Goal: Information Seeking & Learning: Learn about a topic

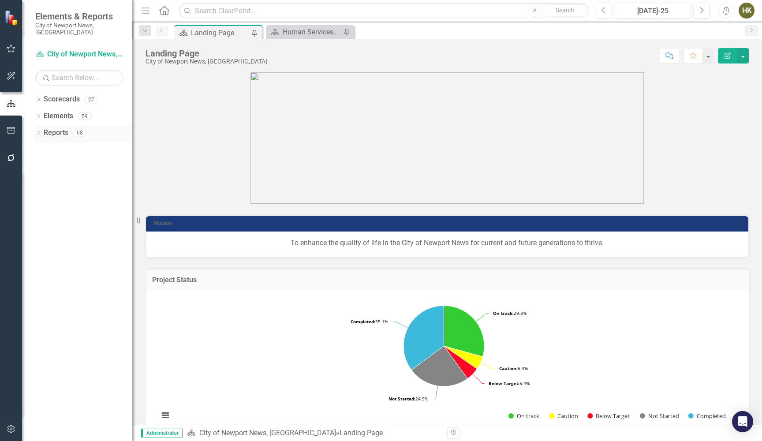
click at [41, 131] on icon "Dropdown" at bounding box center [38, 133] width 6 height 5
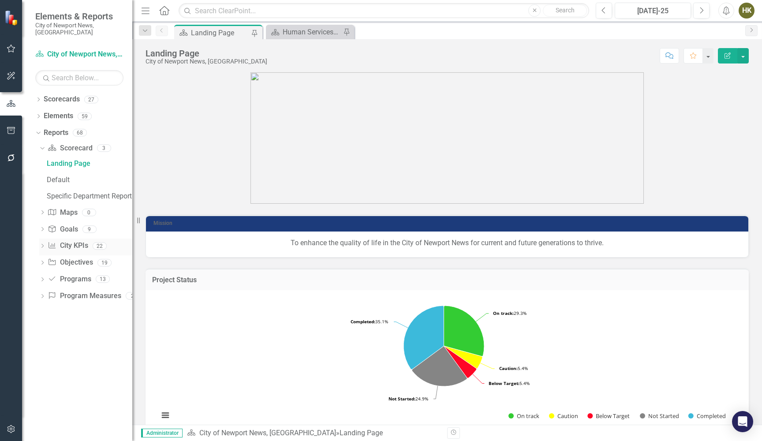
click at [44, 244] on icon "Dropdown" at bounding box center [42, 246] width 6 height 5
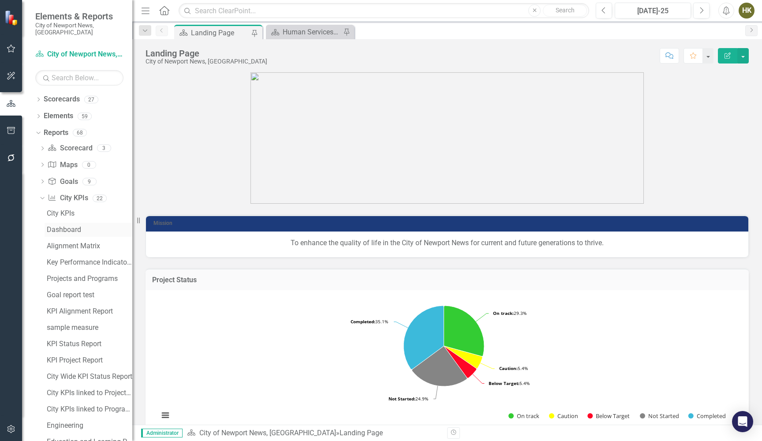
click at [62, 226] on div "Dashboard" at bounding box center [90, 230] width 86 height 8
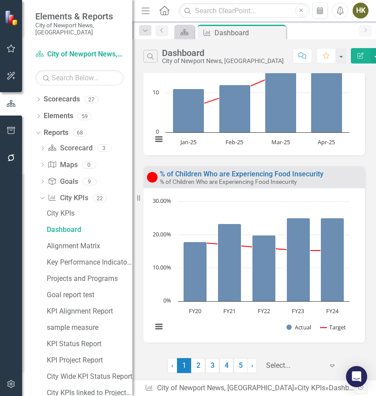
scroll to position [835, 0]
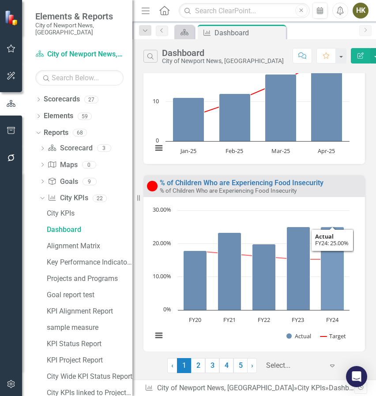
click at [332, 289] on icon "FY24, 25. Actual." at bounding box center [332, 268] width 23 height 83
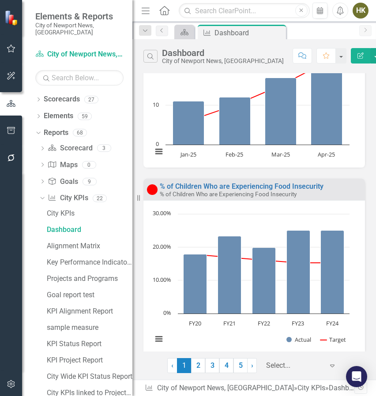
scroll to position [822, 0]
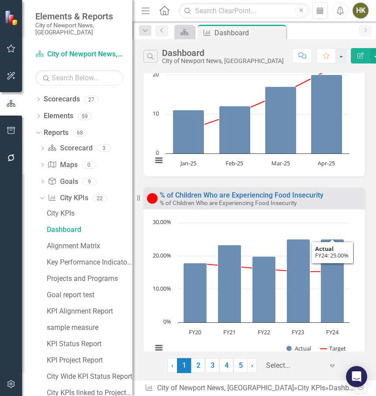
click at [331, 285] on icon "FY24, 25. Actual." at bounding box center [332, 280] width 23 height 83
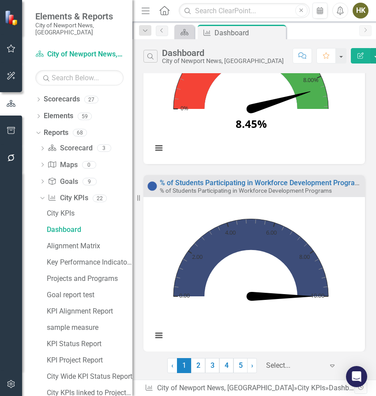
scroll to position [1961, 0]
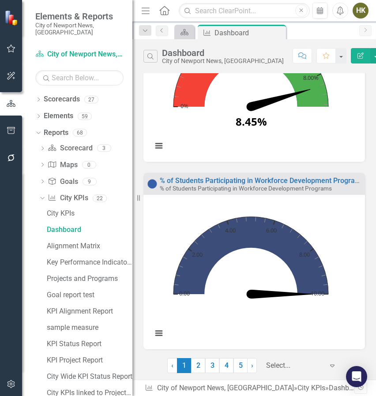
click at [199, 365] on link "2" at bounding box center [198, 365] width 14 height 15
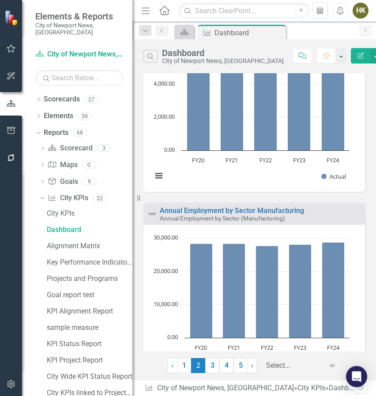
scroll to position [158, 0]
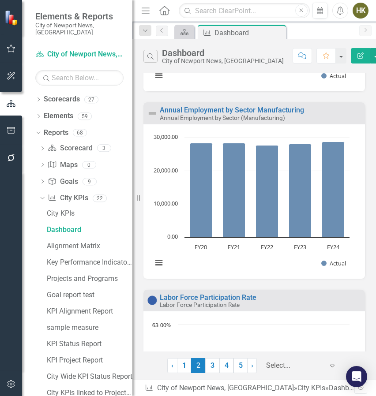
click at [338, 224] on icon "FY24, 28,750. Actual." at bounding box center [333, 190] width 23 height 96
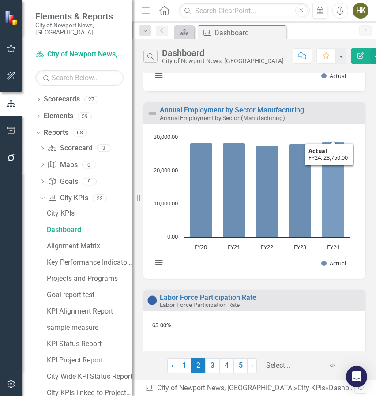
click at [324, 203] on icon "FY24, 28,750. Actual." at bounding box center [333, 190] width 23 height 96
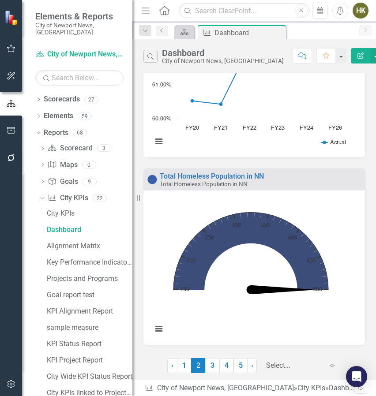
scroll to position [469, 0]
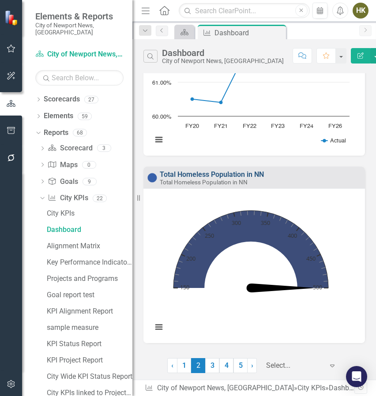
click at [250, 172] on link "Total Homeless Population in NN" at bounding box center [212, 174] width 104 height 8
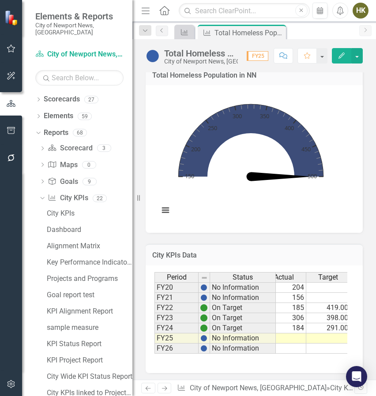
scroll to position [0, 17]
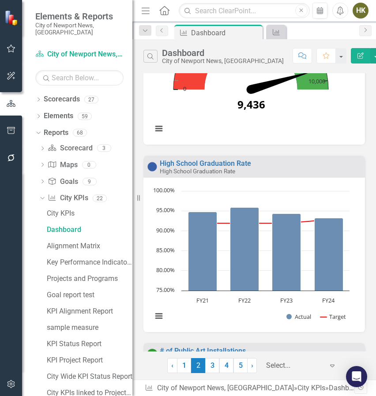
scroll to position [885, 0]
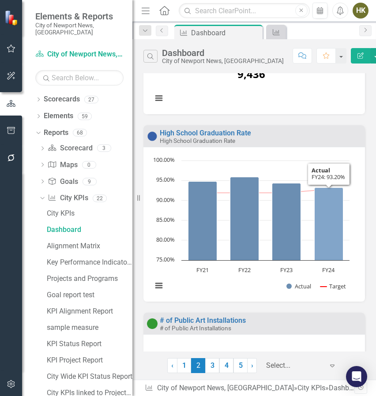
click at [328, 218] on icon "FY24, 93.2. Actual." at bounding box center [329, 224] width 29 height 73
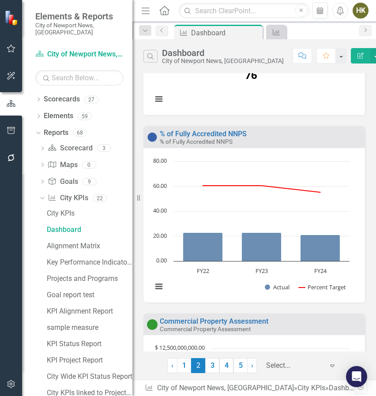
scroll to position [1448, 0]
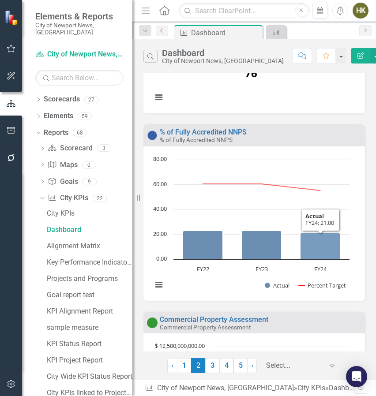
click at [338, 245] on icon "FY24, 21. Actual." at bounding box center [320, 246] width 40 height 26
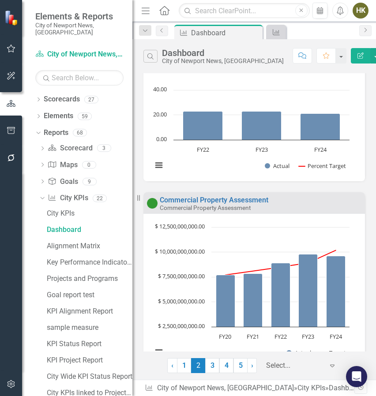
scroll to position [1582, 0]
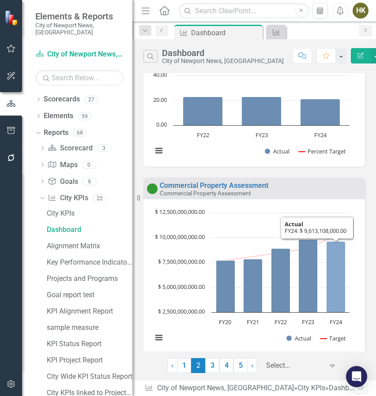
click at [331, 299] on icon "FY24, 9,613,108,000. Actual." at bounding box center [336, 277] width 19 height 71
click at [333, 293] on icon "FY24, 9,613,108,000. Actual." at bounding box center [336, 277] width 19 height 71
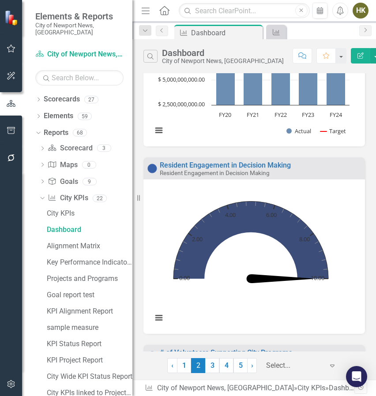
scroll to position [1805, 0]
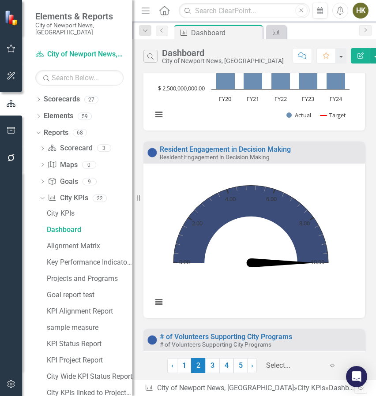
click at [281, 145] on link "Resident Engagement in Decision Making" at bounding box center [225, 149] width 131 height 8
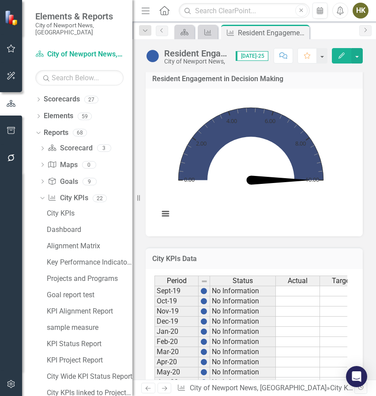
scroll to position [451, 0]
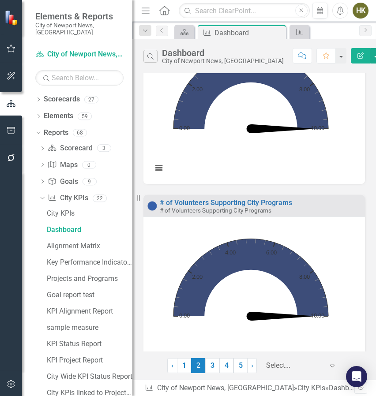
scroll to position [1961, 0]
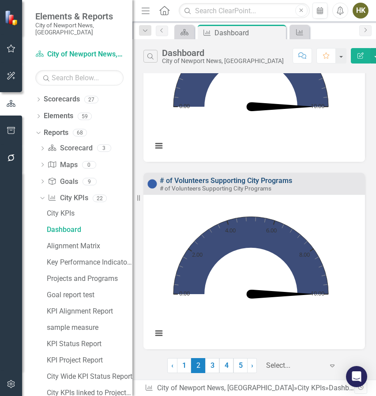
click at [246, 177] on link "# of Volunteers Supporting City Programs" at bounding box center [226, 181] width 132 height 8
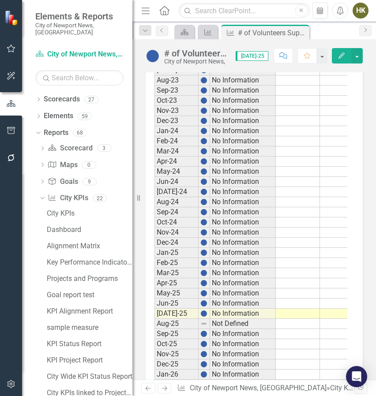
scroll to position [1164, 0]
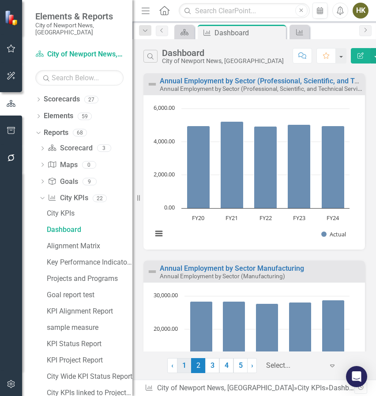
click at [184, 371] on link "1" at bounding box center [184, 365] width 14 height 15
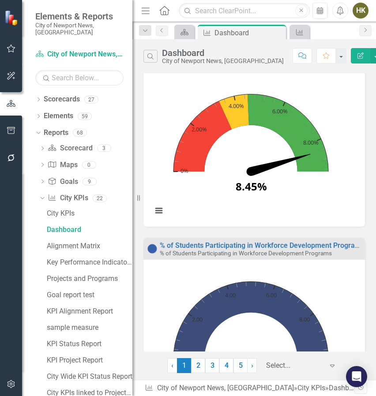
scroll to position [1961, 0]
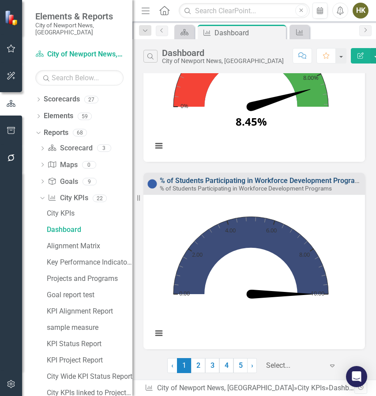
click at [274, 177] on link "% of Students Participating in Workforce Development Programs" at bounding box center [262, 181] width 205 height 8
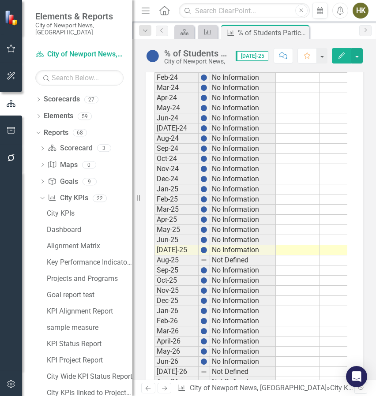
scroll to position [1230, 0]
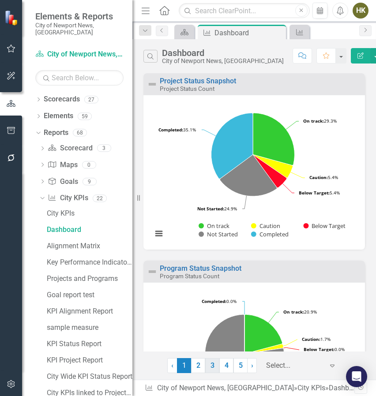
click at [211, 368] on link "3" at bounding box center [212, 365] width 14 height 15
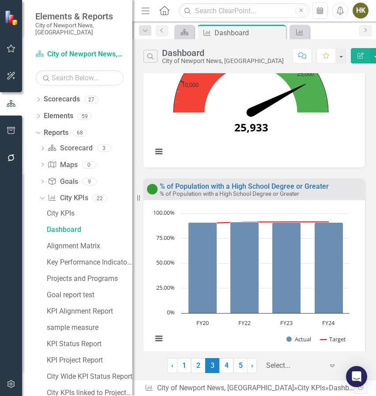
scroll to position [318, 0]
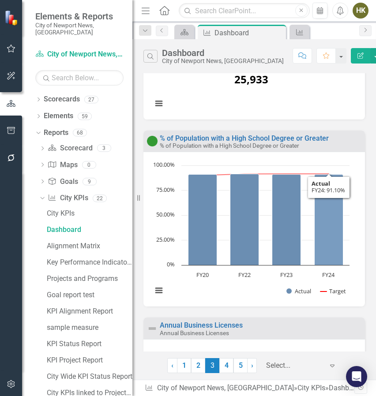
click at [340, 239] on icon "FY24, 91.1. Actual." at bounding box center [329, 220] width 29 height 91
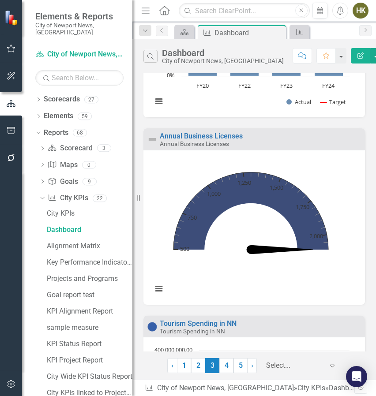
scroll to position [509, 0]
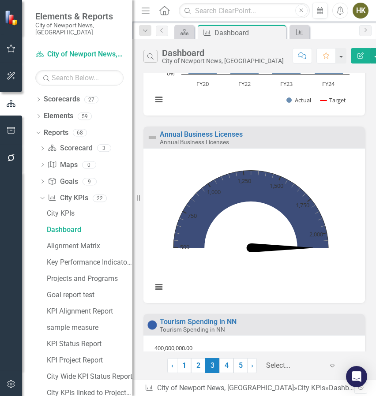
click at [213, 133] on link "Annual Business Licenses" at bounding box center [201, 134] width 83 height 8
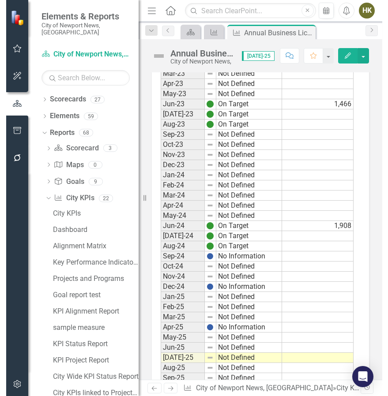
scroll to position [1109, 0]
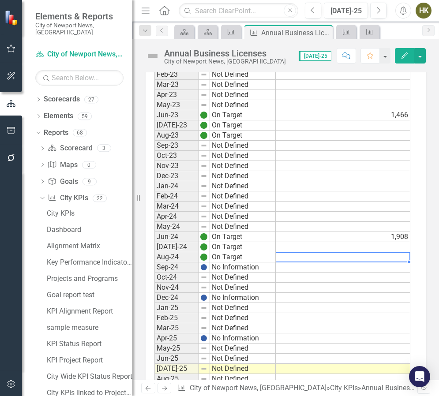
click at [395, 254] on td at bounding box center [343, 257] width 135 height 10
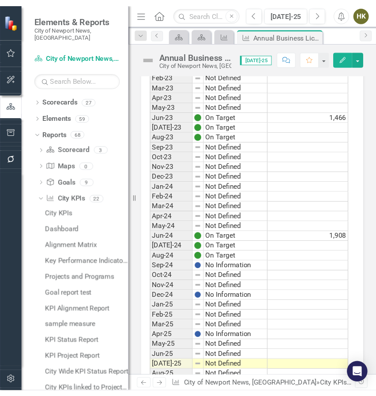
scroll to position [819, 0]
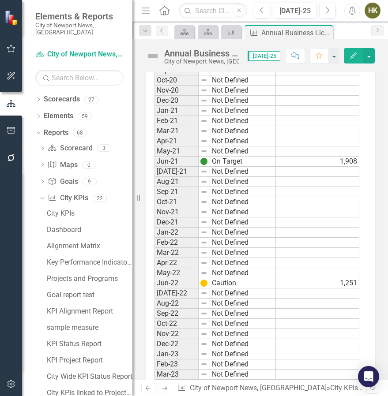
click at [378, 261] on div "Owner Description Analysis [DATE]-25 Recommendations [DATE]-25 Goals Opportunit…" at bounding box center [259, 111] width 255 height 1738
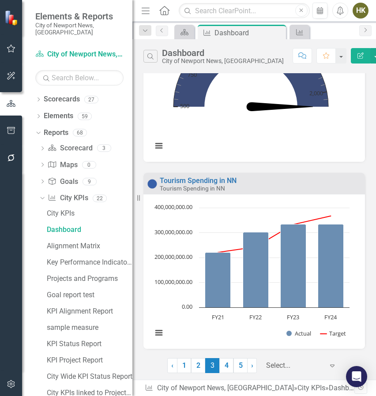
scroll to position [666, 0]
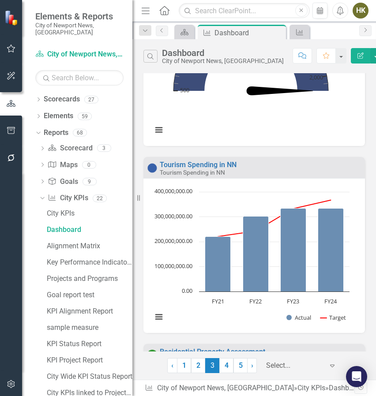
click at [320, 222] on icon "FY24, 332,925,782. Actual." at bounding box center [331, 250] width 26 height 83
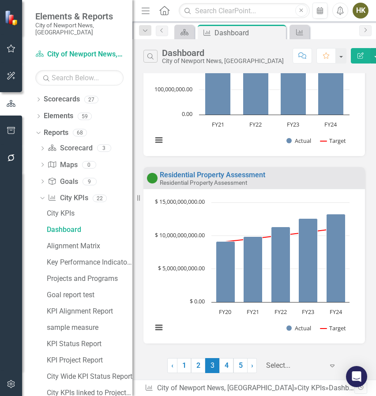
scroll to position [874, 0]
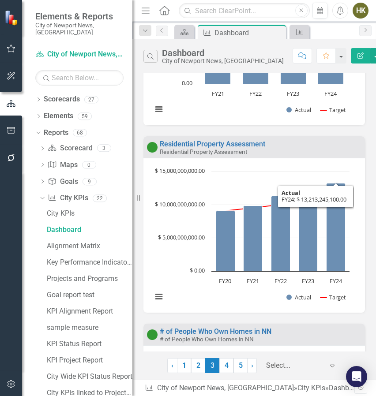
click at [333, 260] on icon "FY24, 13,213,245,100. Actual." at bounding box center [336, 227] width 19 height 88
click at [344, 240] on icon "FY24, 13,213,245,100. Actual." at bounding box center [336, 227] width 19 height 88
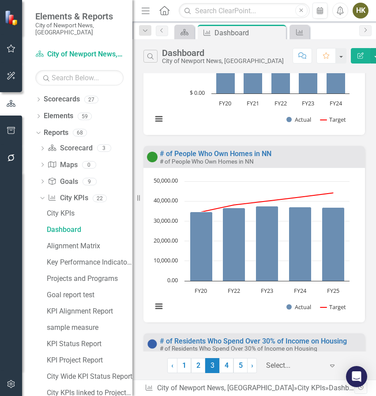
scroll to position [1085, 0]
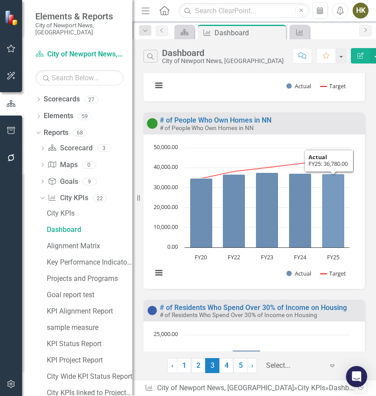
click at [334, 223] on icon "FY25, 36,780. Actual." at bounding box center [333, 211] width 23 height 74
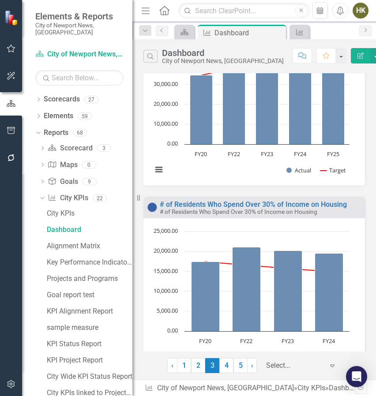
scroll to position [1260, 0]
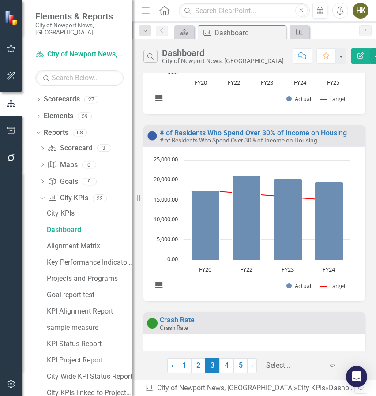
click at [342, 228] on icon "FY24, 19,530. Actual." at bounding box center [329, 221] width 28 height 78
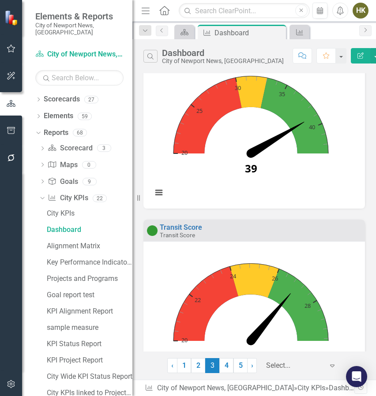
scroll to position [1961, 0]
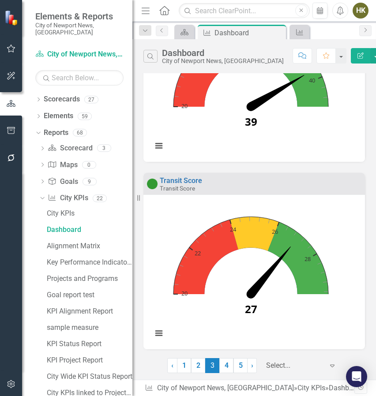
click at [230, 367] on link "4" at bounding box center [226, 365] width 14 height 15
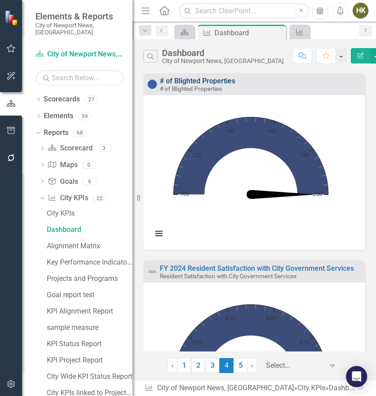
click at [222, 79] on link "# of Blighted Properties" at bounding box center [197, 81] width 75 height 8
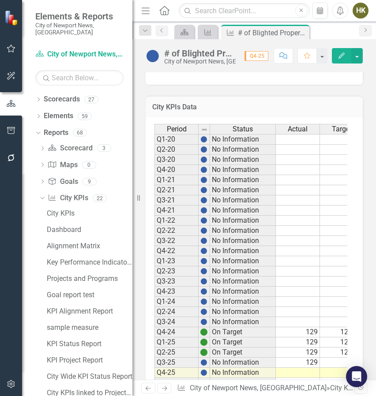
scroll to position [717, 0]
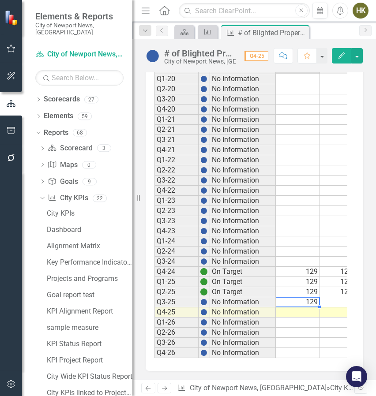
click at [305, 297] on td "129" at bounding box center [298, 302] width 44 height 10
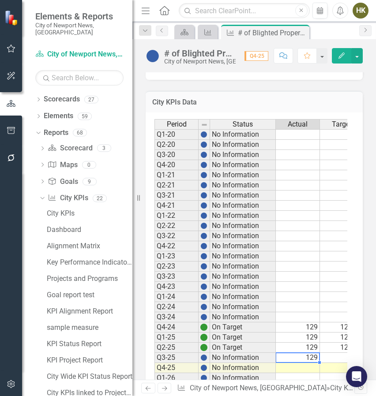
scroll to position [713, 0]
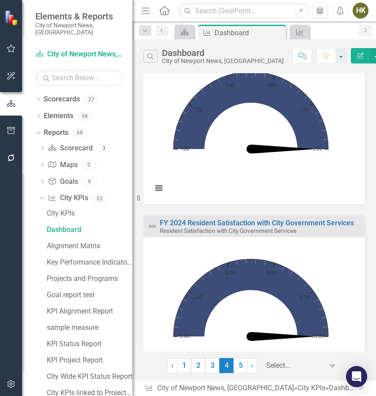
scroll to position [97, 0]
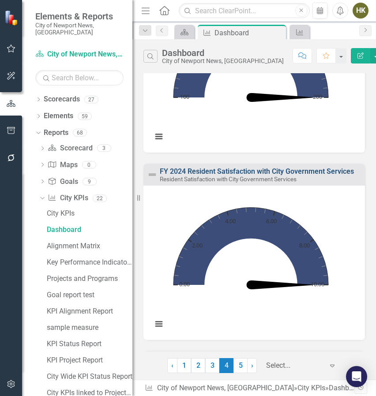
click at [197, 172] on link "FY 2024 Resident Satisfaction with City Government Services" at bounding box center [257, 171] width 194 height 8
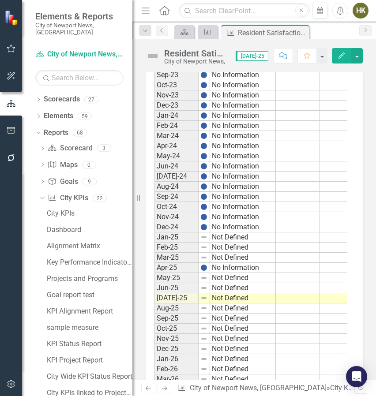
scroll to position [2368, 0]
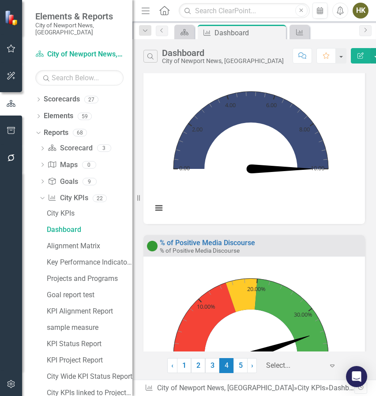
scroll to position [535, 0]
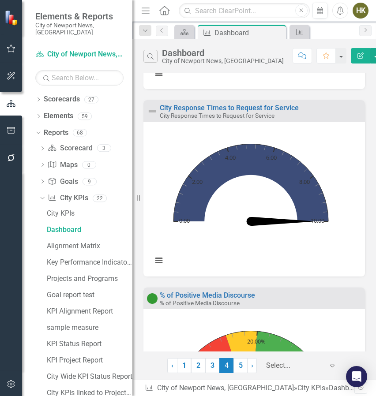
click at [286, 106] on link "City Response Times to Request for Service" at bounding box center [229, 108] width 139 height 8
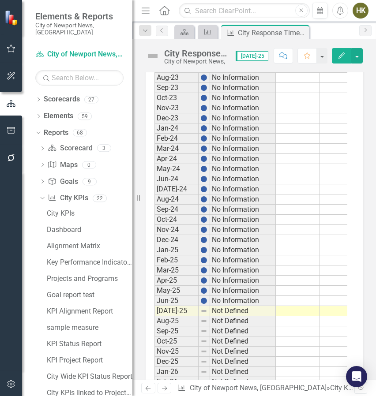
scroll to position [1394, 0]
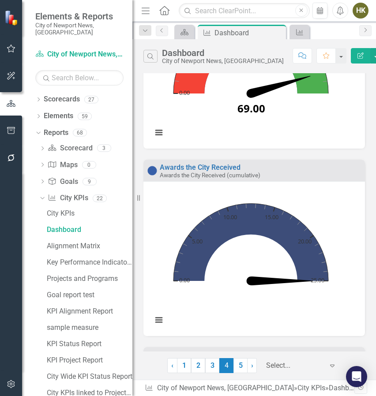
scroll to position [1040, 0]
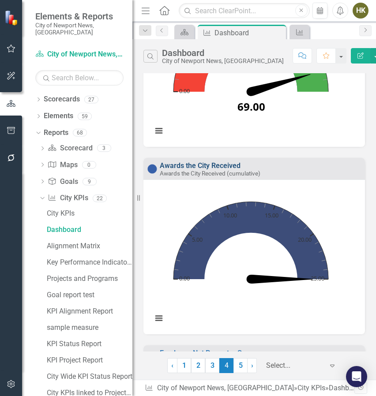
click at [238, 163] on link "Awards the City Received" at bounding box center [200, 165] width 81 height 8
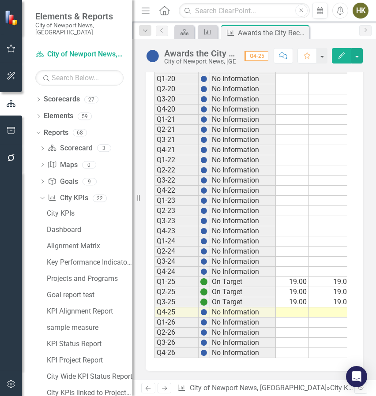
scroll to position [0, 17]
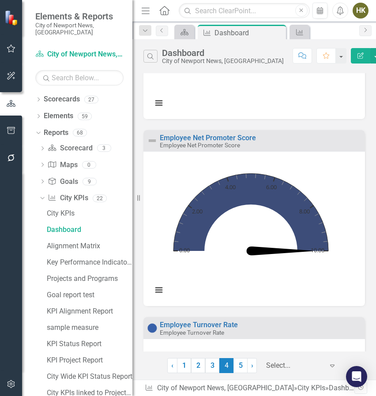
scroll to position [1257, 0]
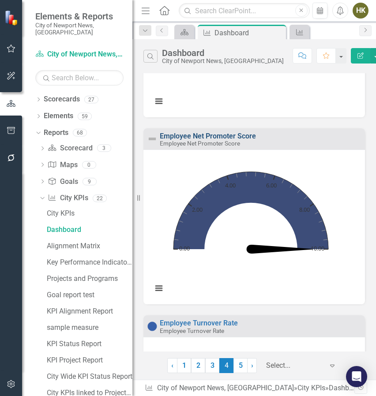
click at [188, 133] on link "Employee Net Promoter Score" at bounding box center [208, 136] width 96 height 8
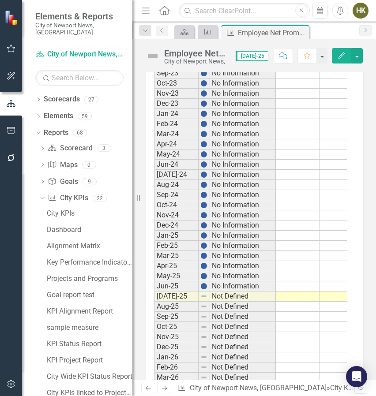
scroll to position [1288, 0]
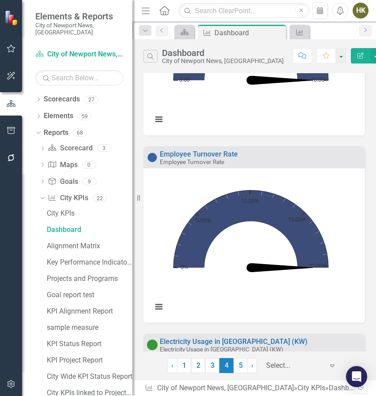
scroll to position [1427, 0]
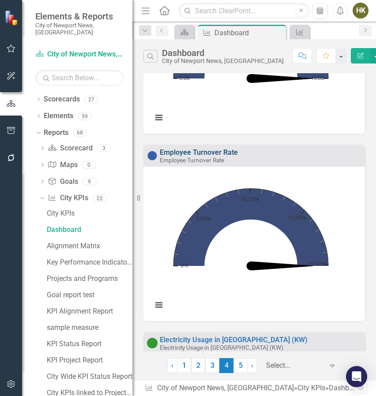
click at [198, 148] on link "Employee Turnover Rate" at bounding box center [199, 152] width 78 height 8
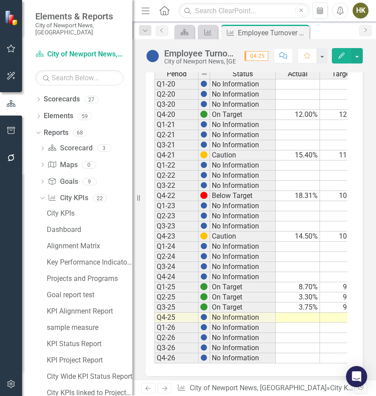
scroll to position [864, 0]
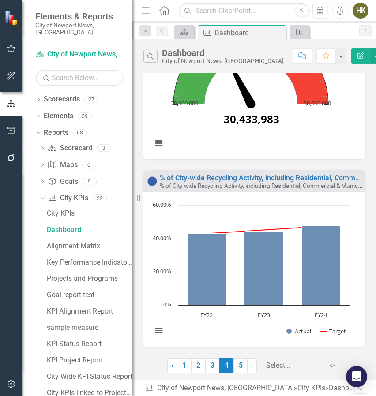
scroll to position [1788, 0]
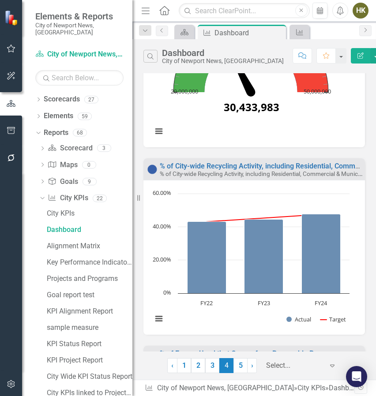
click at [316, 266] on icon "FY24, 47.6. Actual." at bounding box center [321, 253] width 39 height 79
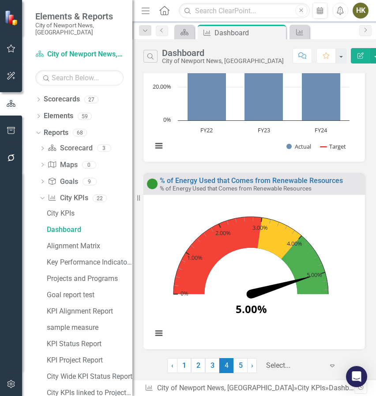
scroll to position [1955, 0]
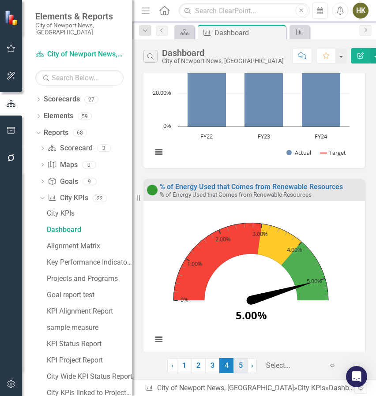
click at [234, 364] on link "5" at bounding box center [240, 365] width 14 height 15
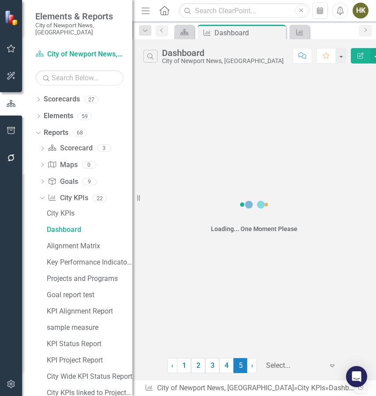
scroll to position [0, 0]
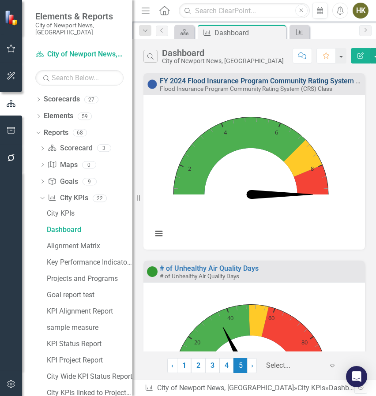
click at [258, 83] on link "FY 2024 Flood Insurance Program Community Rating System (CRS) Class" at bounding box center [276, 81] width 233 height 8
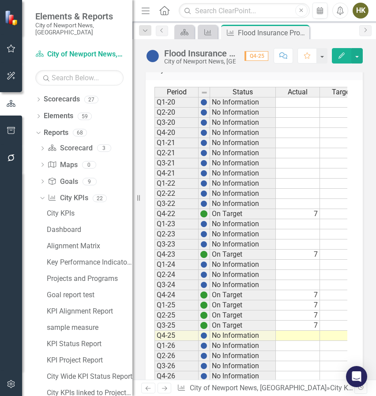
scroll to position [653, 0]
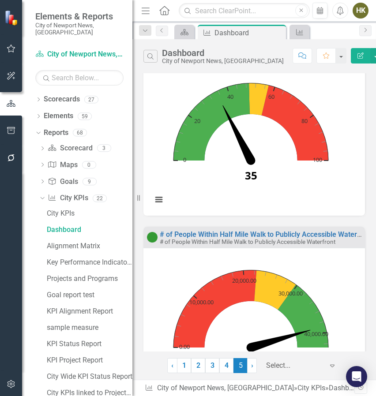
scroll to position [160, 0]
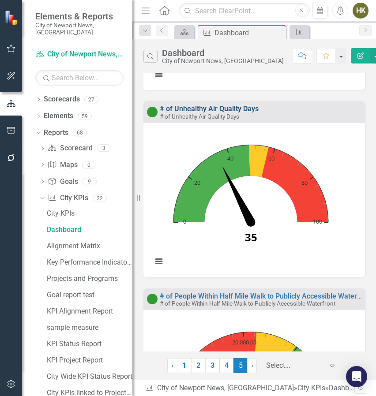
click at [229, 110] on link "# of Unhealthy Air Quality Days" at bounding box center [209, 109] width 99 height 8
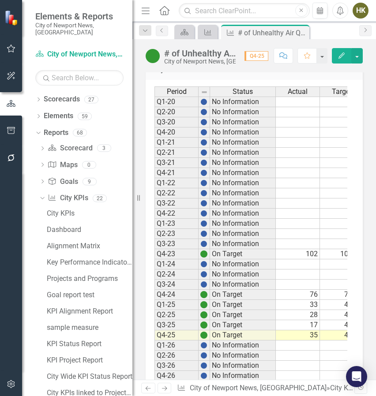
scroll to position [569, 0]
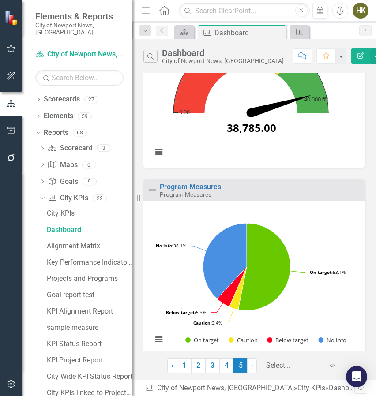
scroll to position [468, 0]
